Goal: Information Seeking & Learning: Learn about a topic

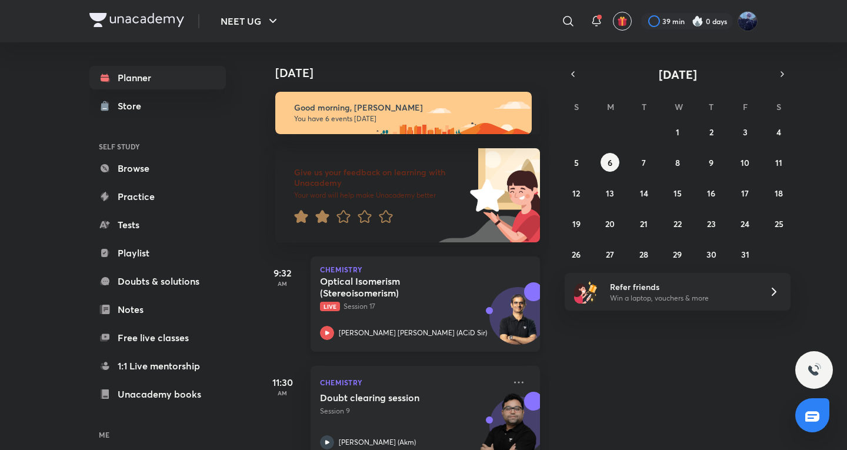
click at [415, 323] on div "Optical Isomerism (Stereoisomerism) Live Session 17 [PERSON_NAME] [PERSON_NAME]…" at bounding box center [412, 307] width 185 height 65
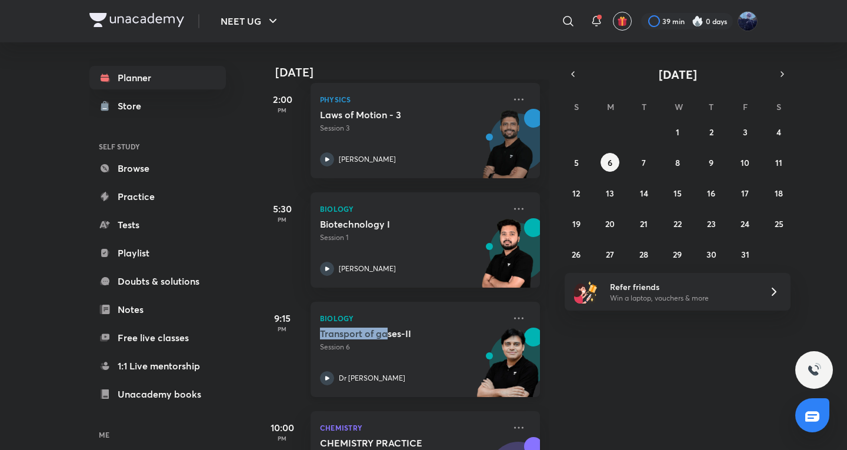
drag, startPoint x: 385, startPoint y: 320, endPoint x: 420, endPoint y: 333, distance: 37.2
click at [395, 340] on div "Biology Transport of gases-II Session 6 Dr [PERSON_NAME]" at bounding box center [424, 349] width 229 height 95
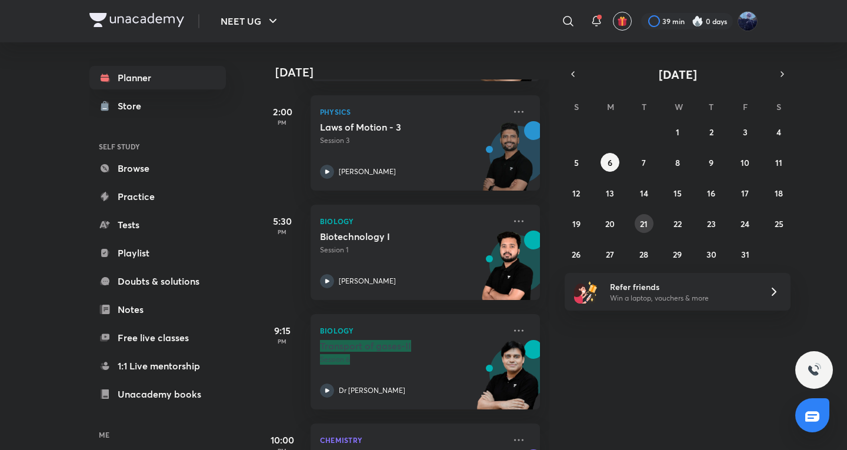
scroll to position [392, 0]
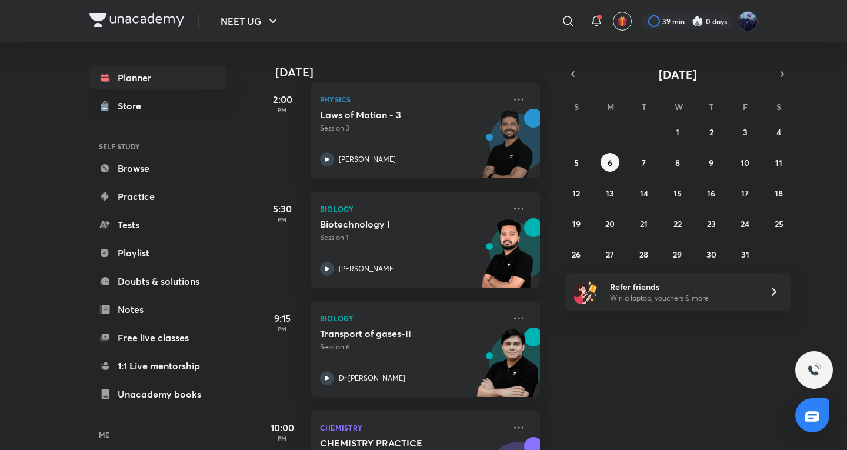
click at [644, 175] on div "28 29 30 1 2 3 4 5 6 7 8 9 10 11 12 13 14 15 16 17 18 19 20 21 22 23 24 25 26 2…" at bounding box center [677, 192] width 226 height 141
click at [644, 153] on button "7" at bounding box center [643, 162] width 19 height 19
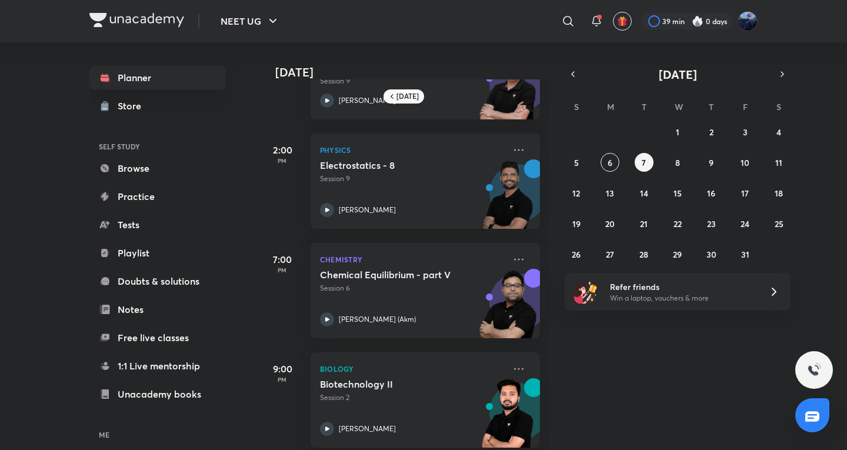
scroll to position [86, 0]
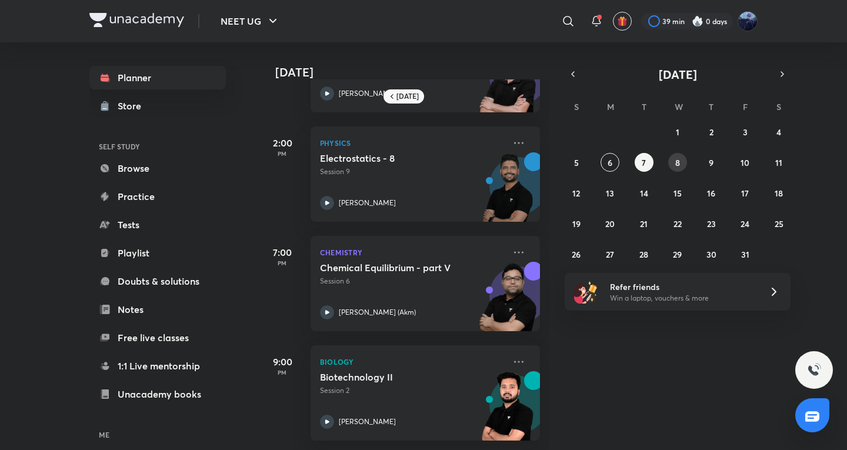
click at [679, 158] on abbr "8" at bounding box center [677, 162] width 5 height 11
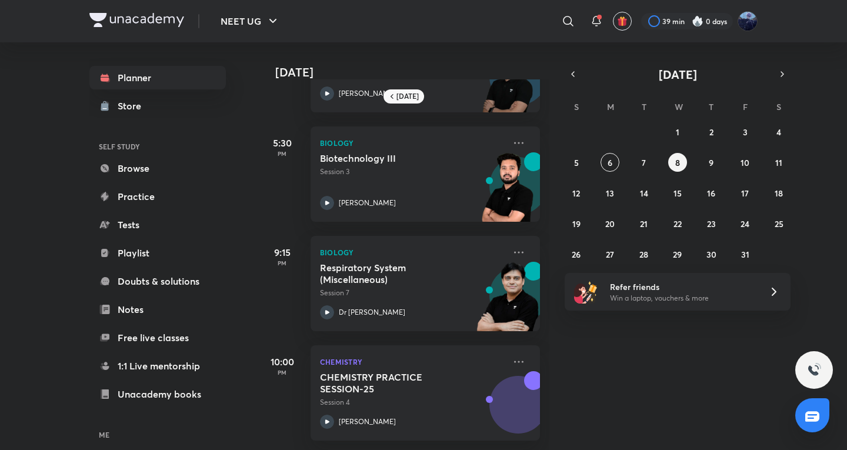
scroll to position [195, 0]
